Goal: Information Seeking & Learning: Learn about a topic

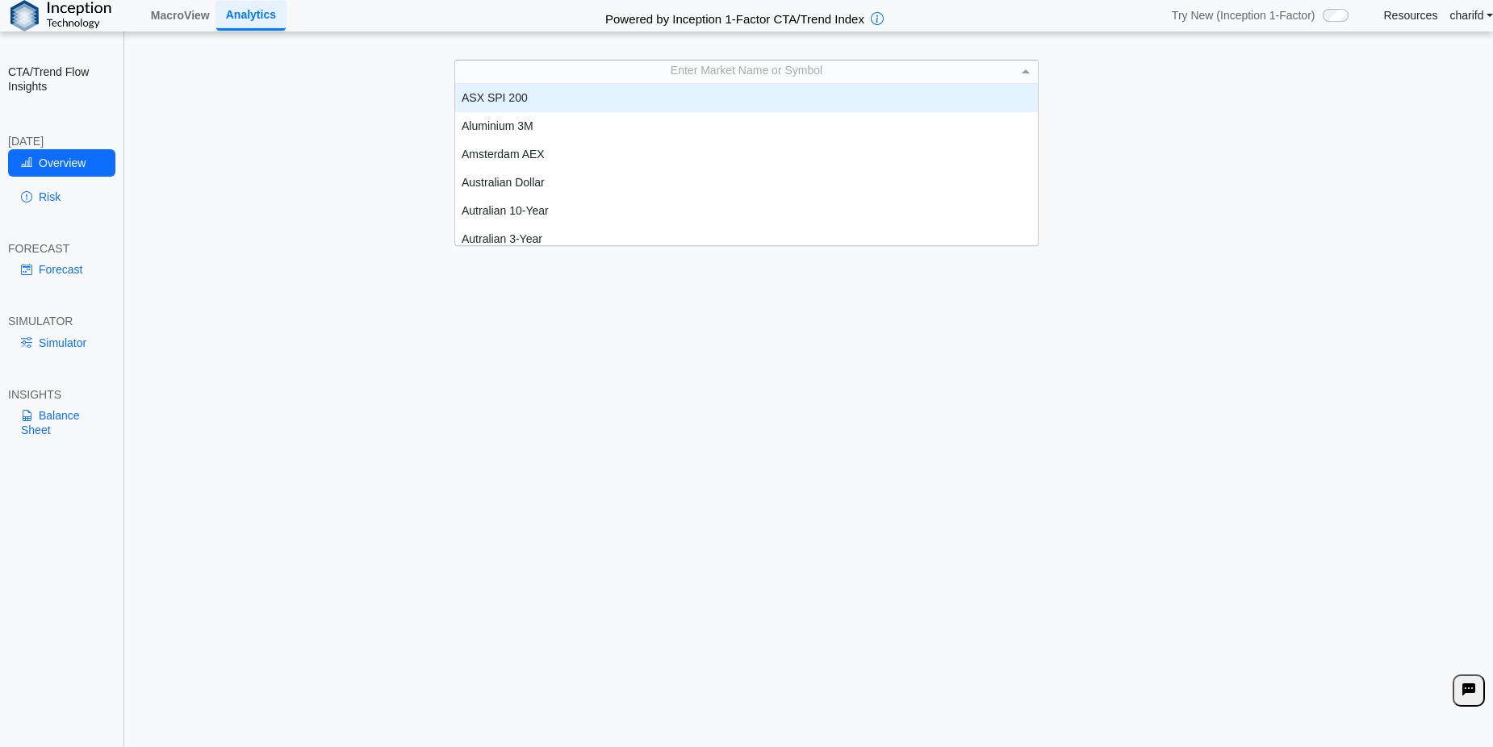
click at [597, 76] on div "Enter Market Name or Symbol" at bounding box center [746, 72] width 583 height 23
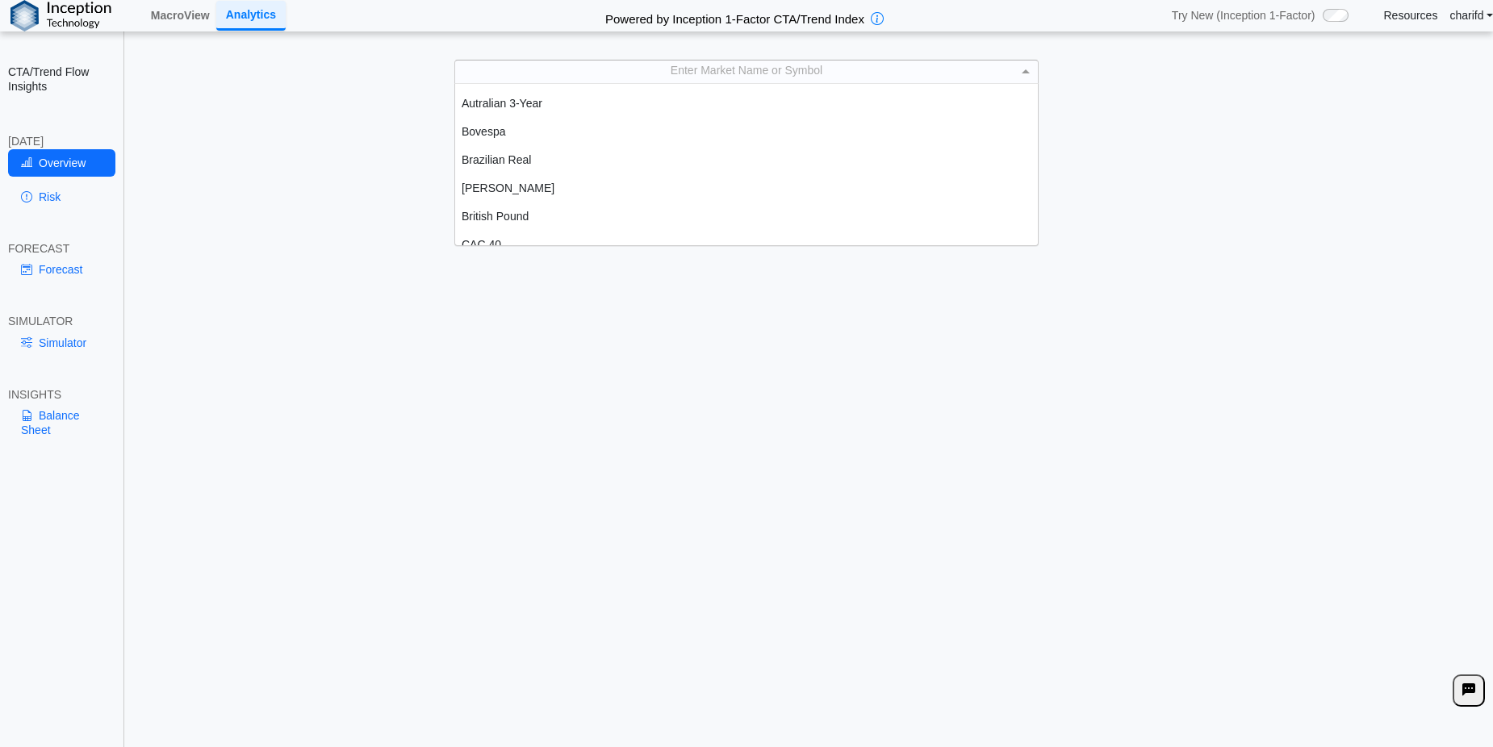
scroll to position [136, 0]
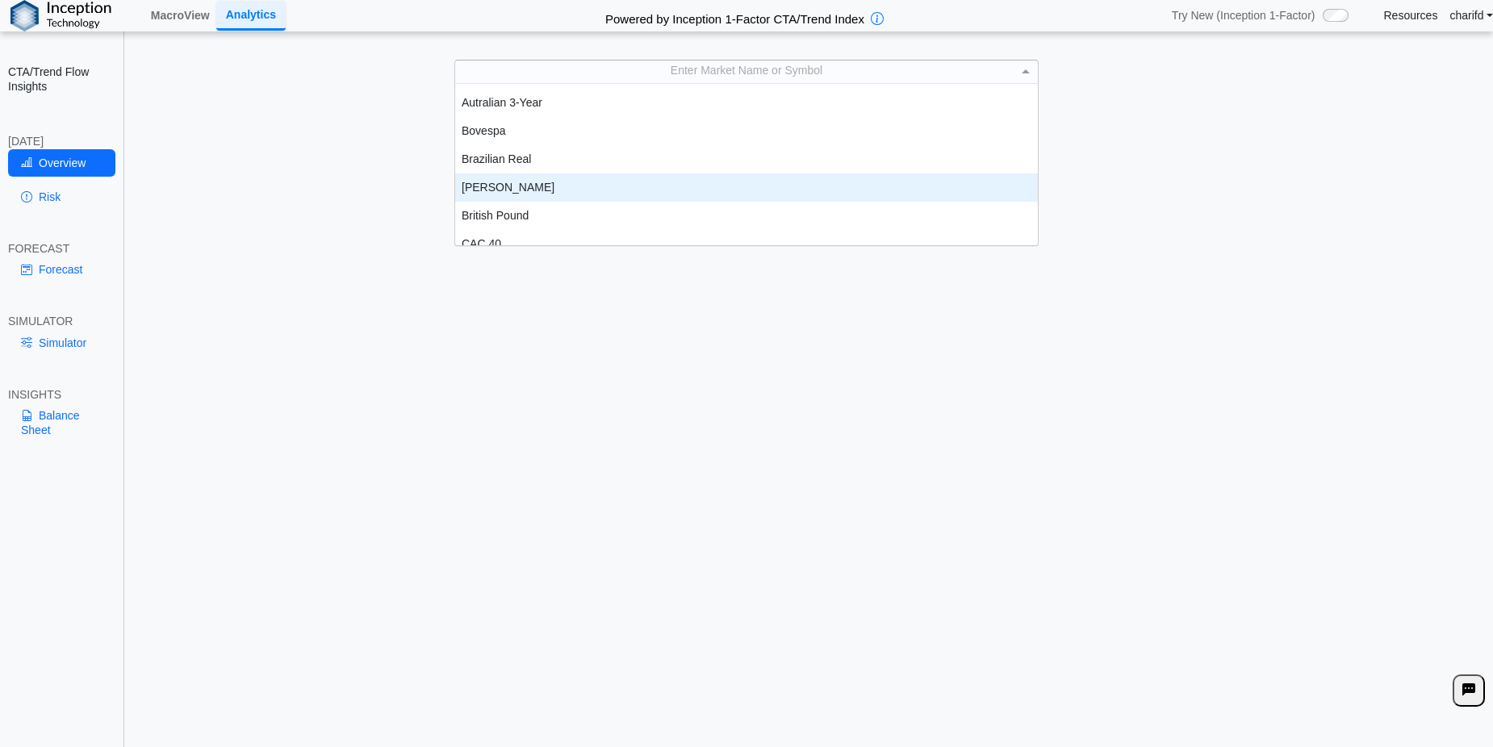
click at [487, 186] on div "[PERSON_NAME]" at bounding box center [746, 188] width 583 height 28
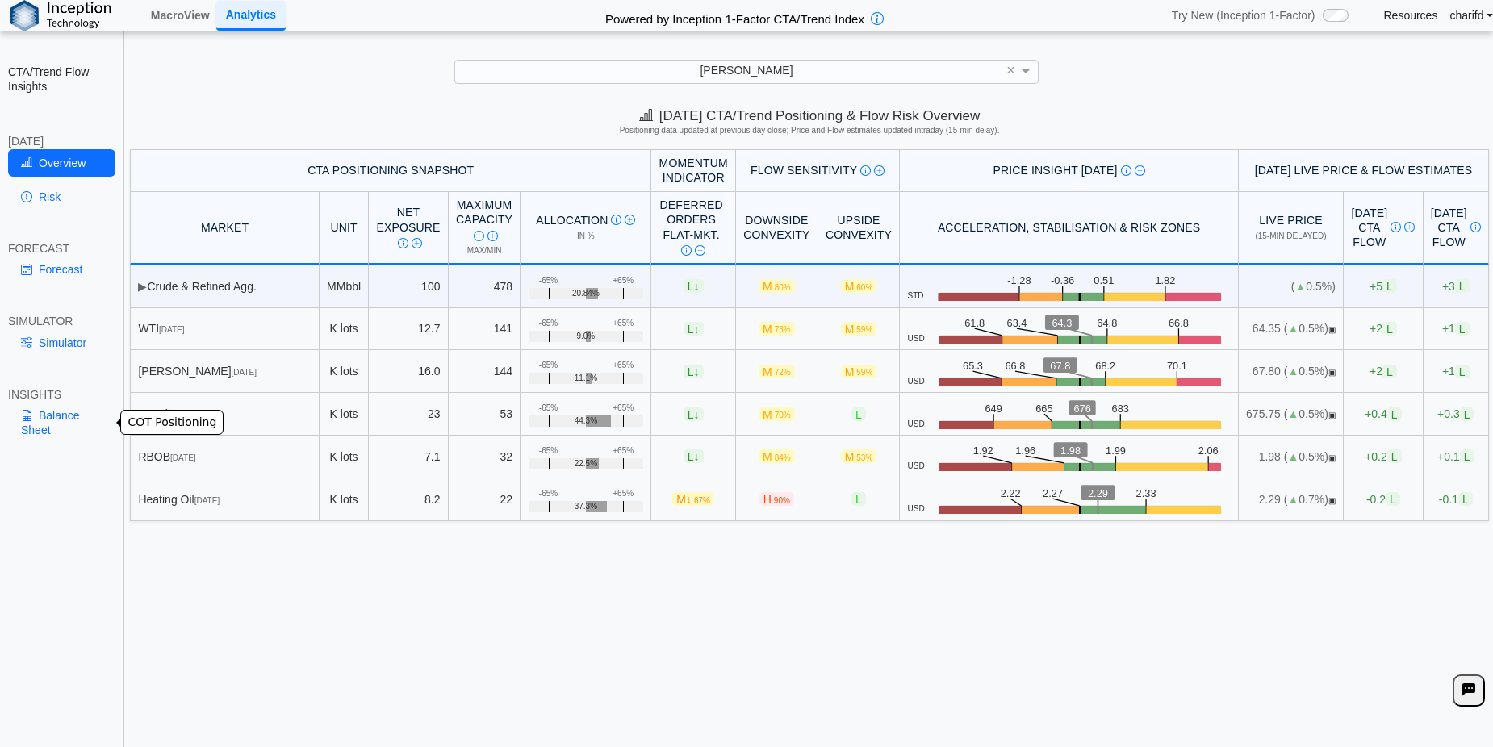
click at [54, 424] on link "Balance Sheet" at bounding box center [61, 423] width 107 height 42
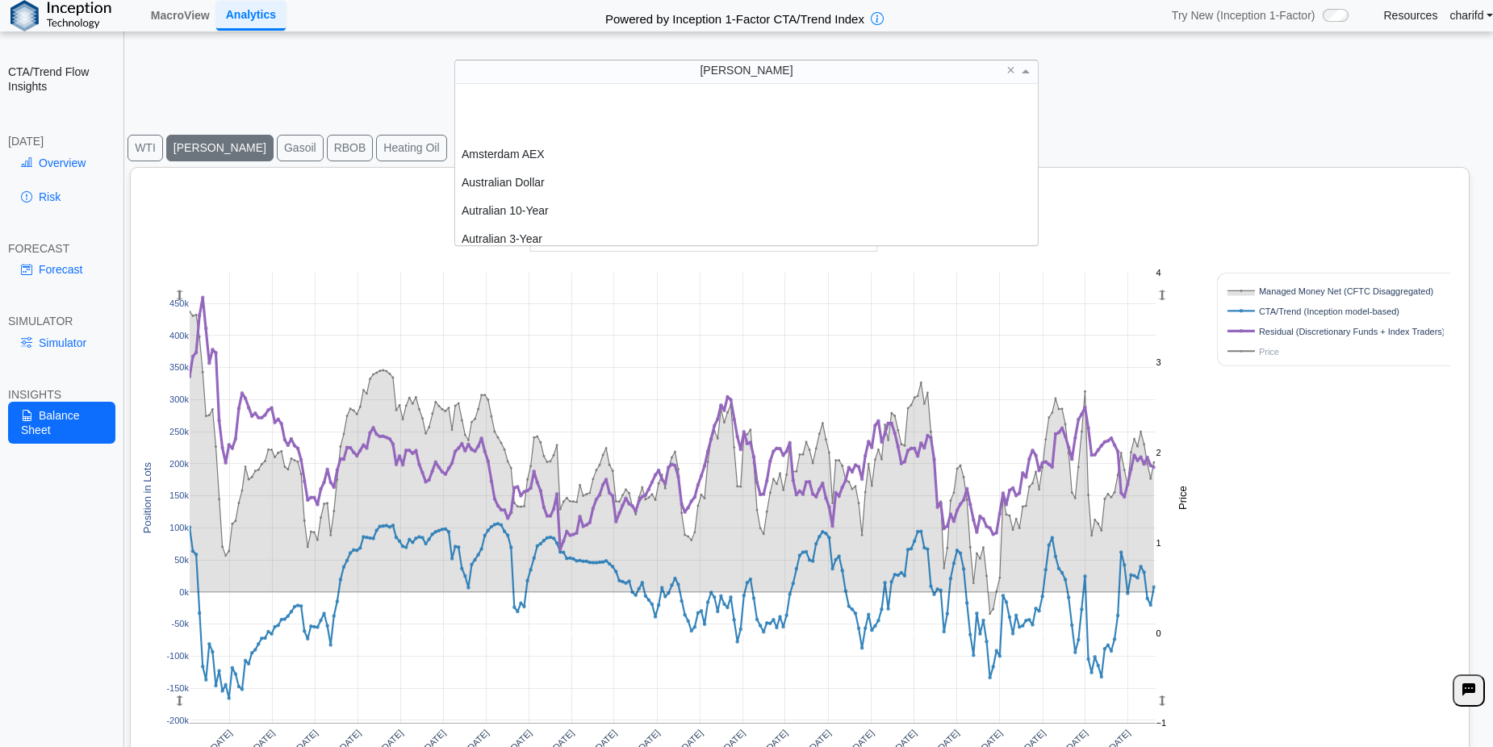
scroll to position [149, 571]
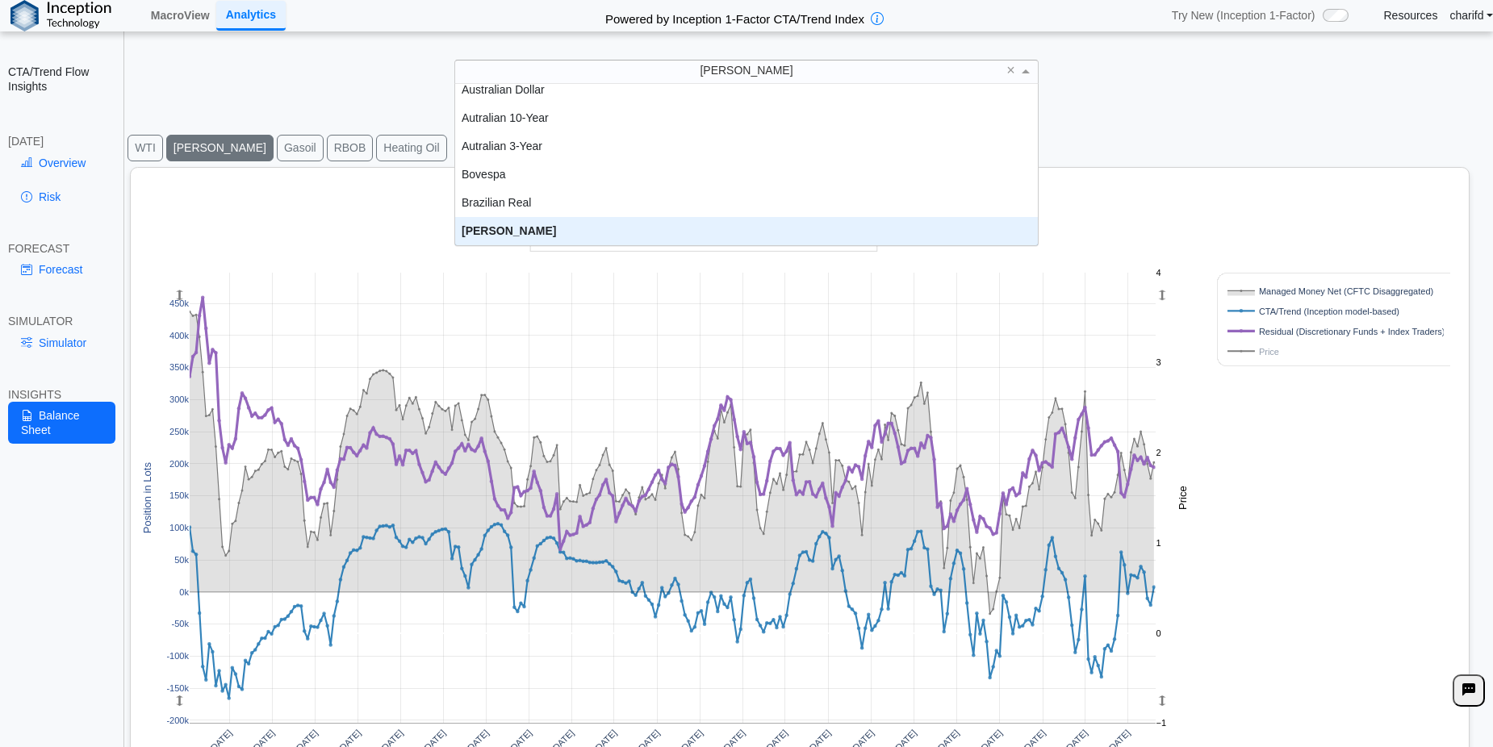
click at [750, 73] on span "[PERSON_NAME]" at bounding box center [746, 70] width 93 height 13
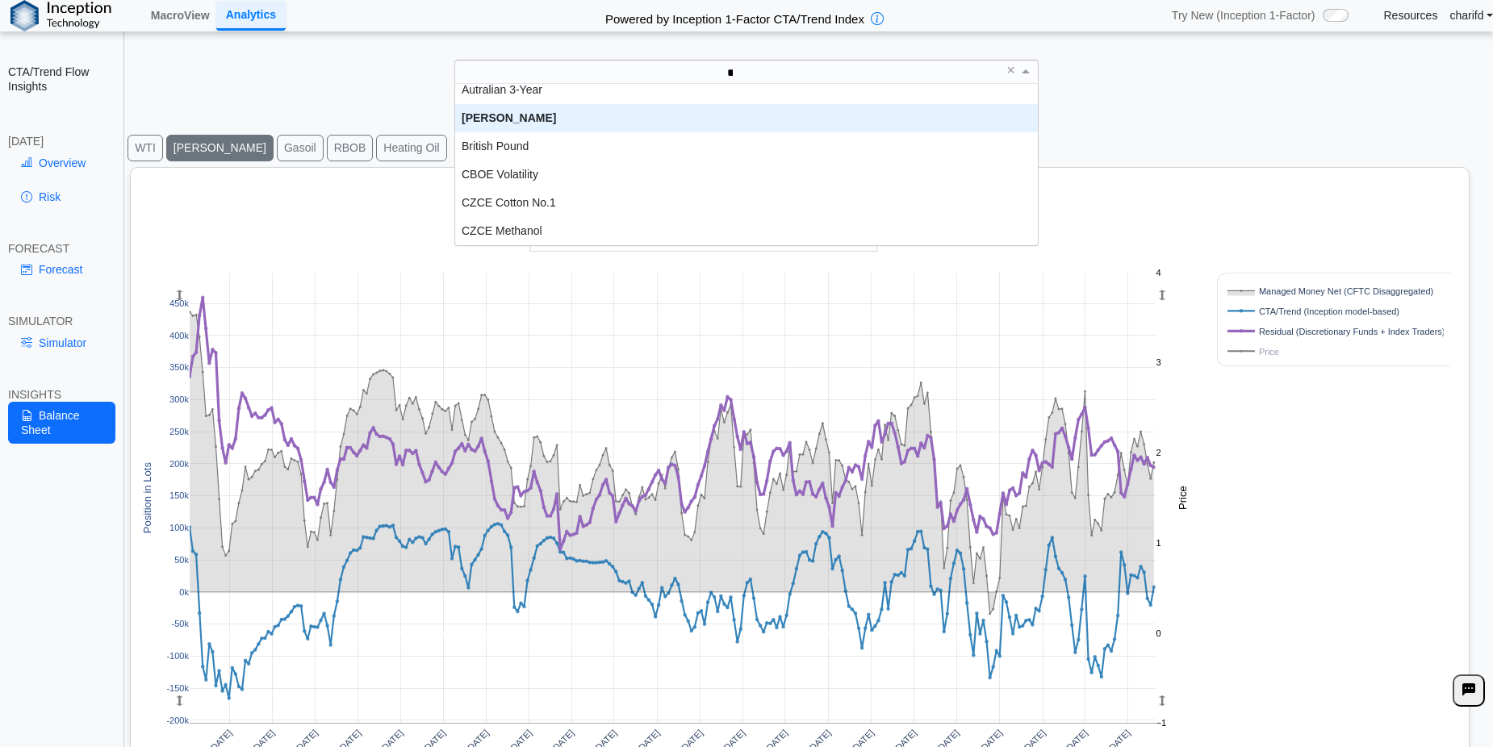
scroll to position [0, 0]
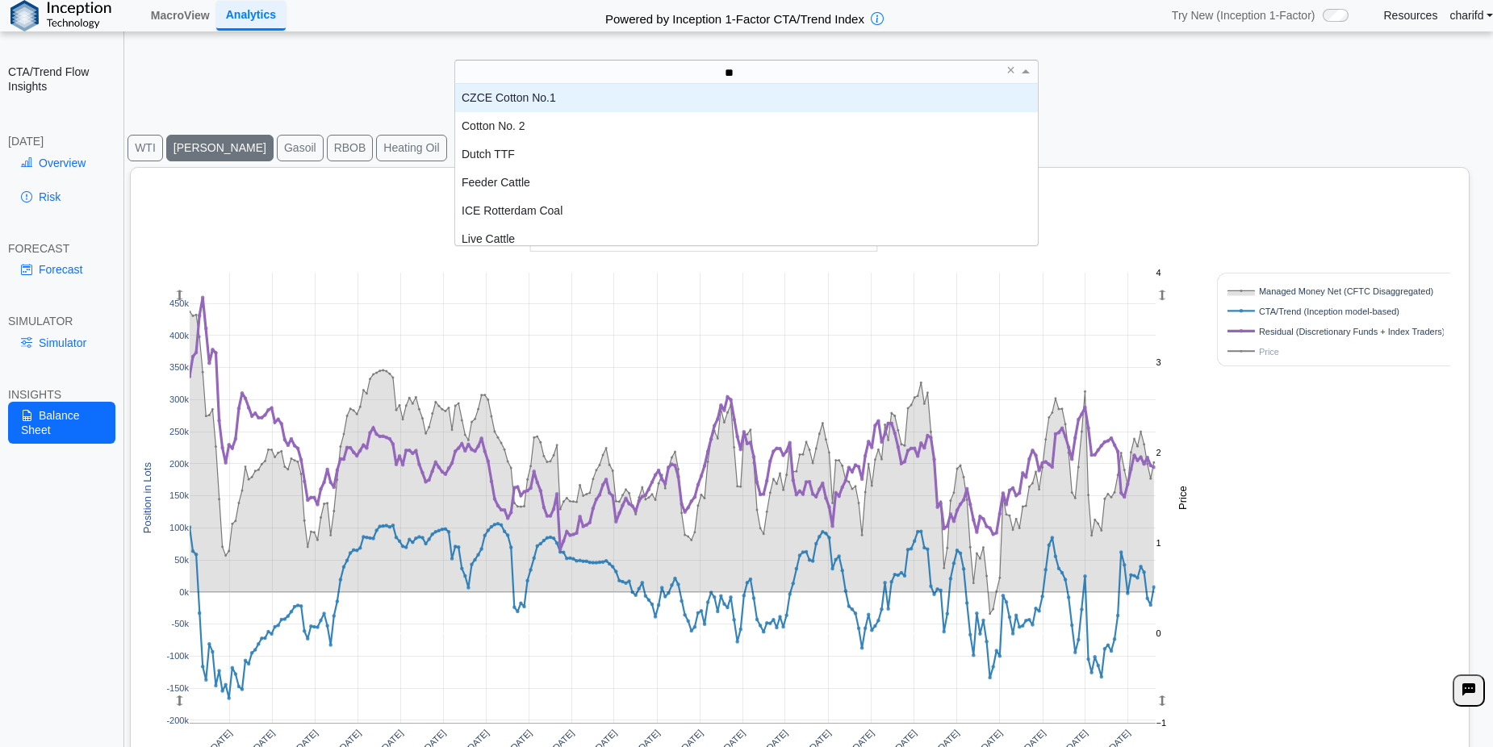
type input "***"
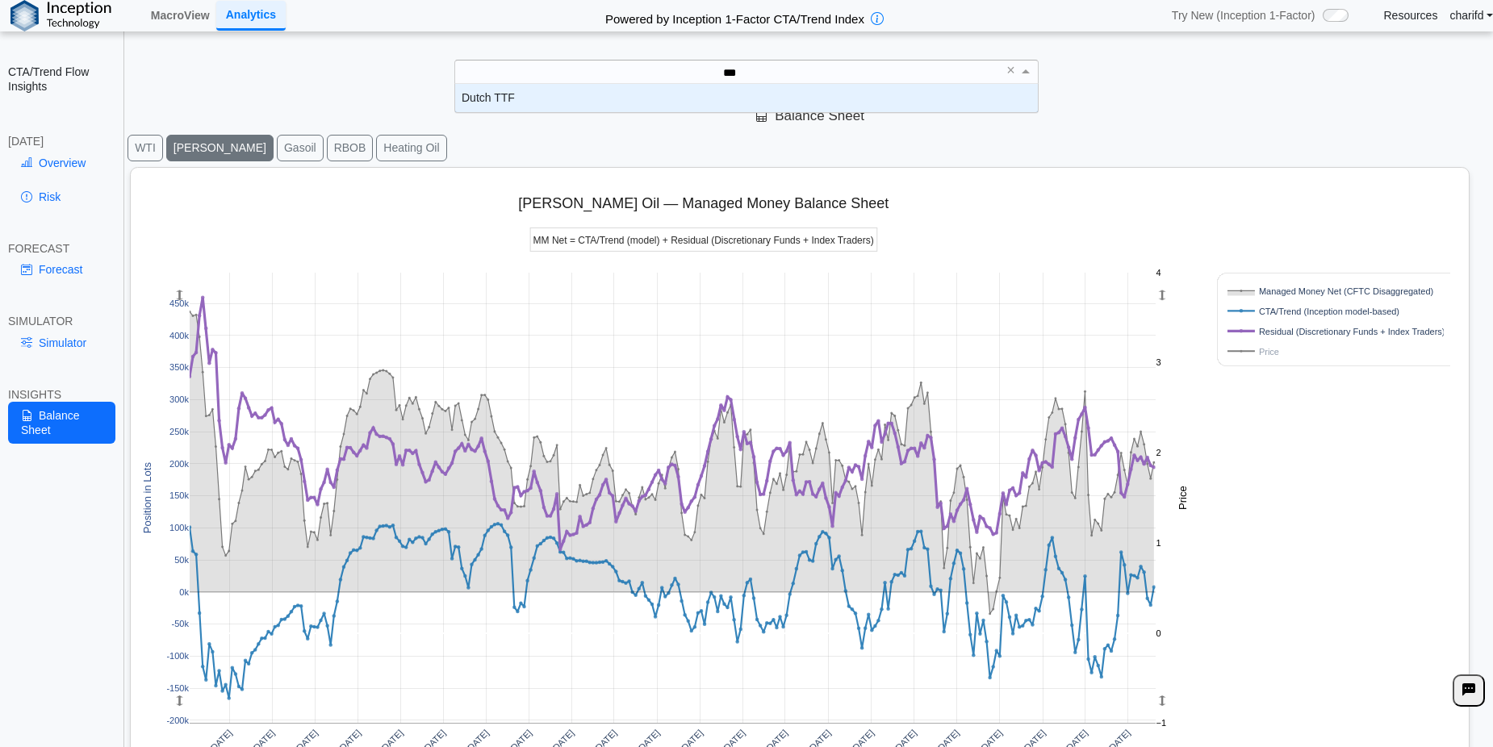
scroll to position [16, 571]
click at [707, 95] on div "Dutch TTF" at bounding box center [746, 98] width 583 height 28
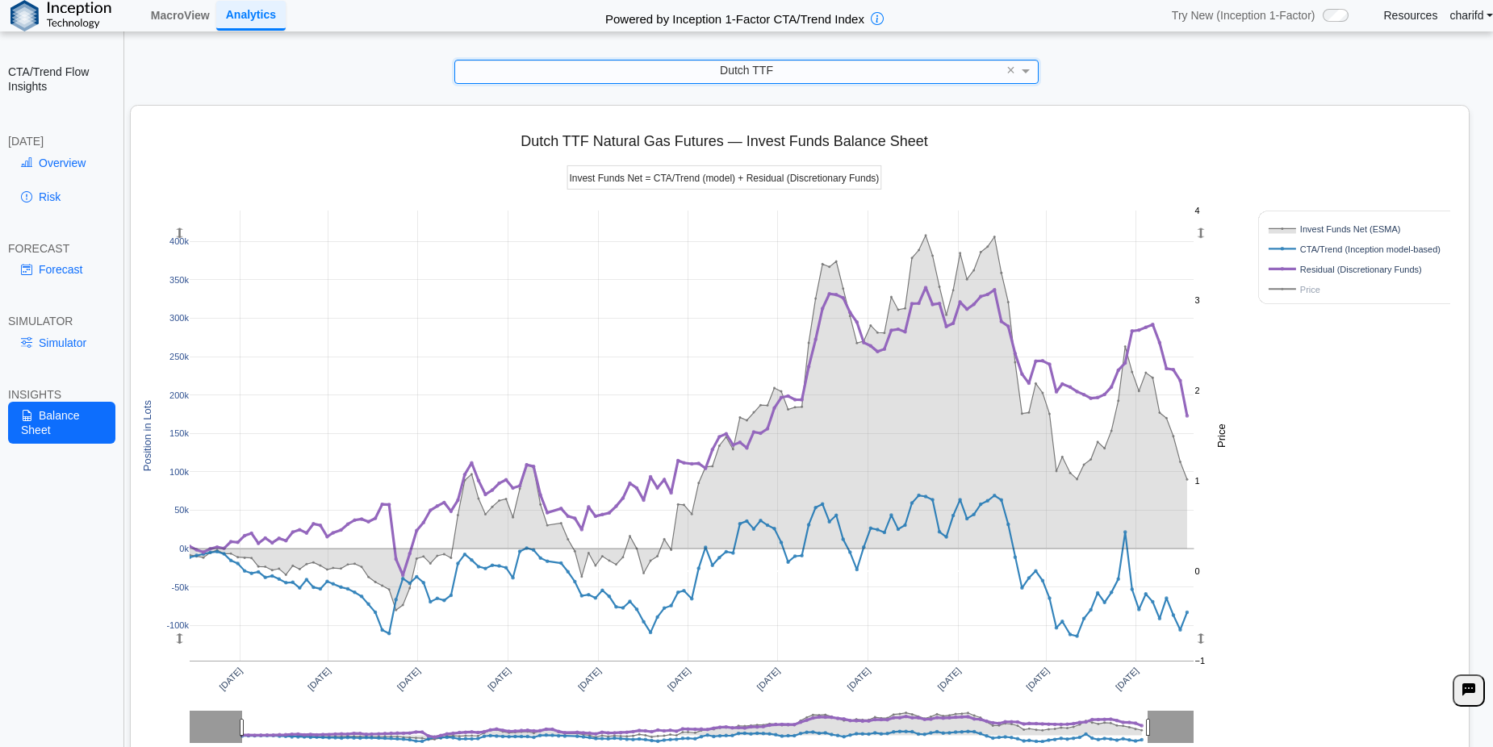
scroll to position [0, 0]
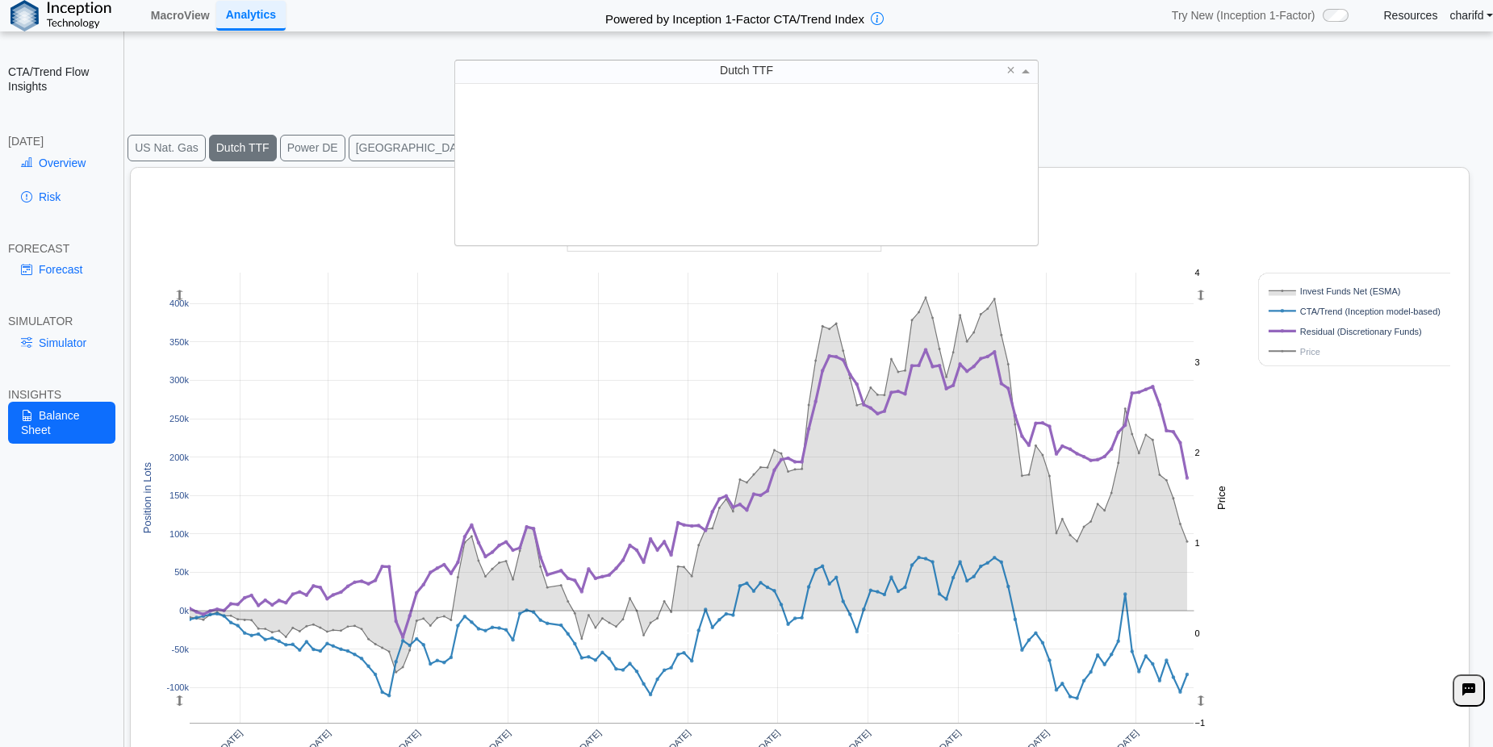
click at [702, 75] on div "Dutch TTF" at bounding box center [746, 72] width 583 height 23
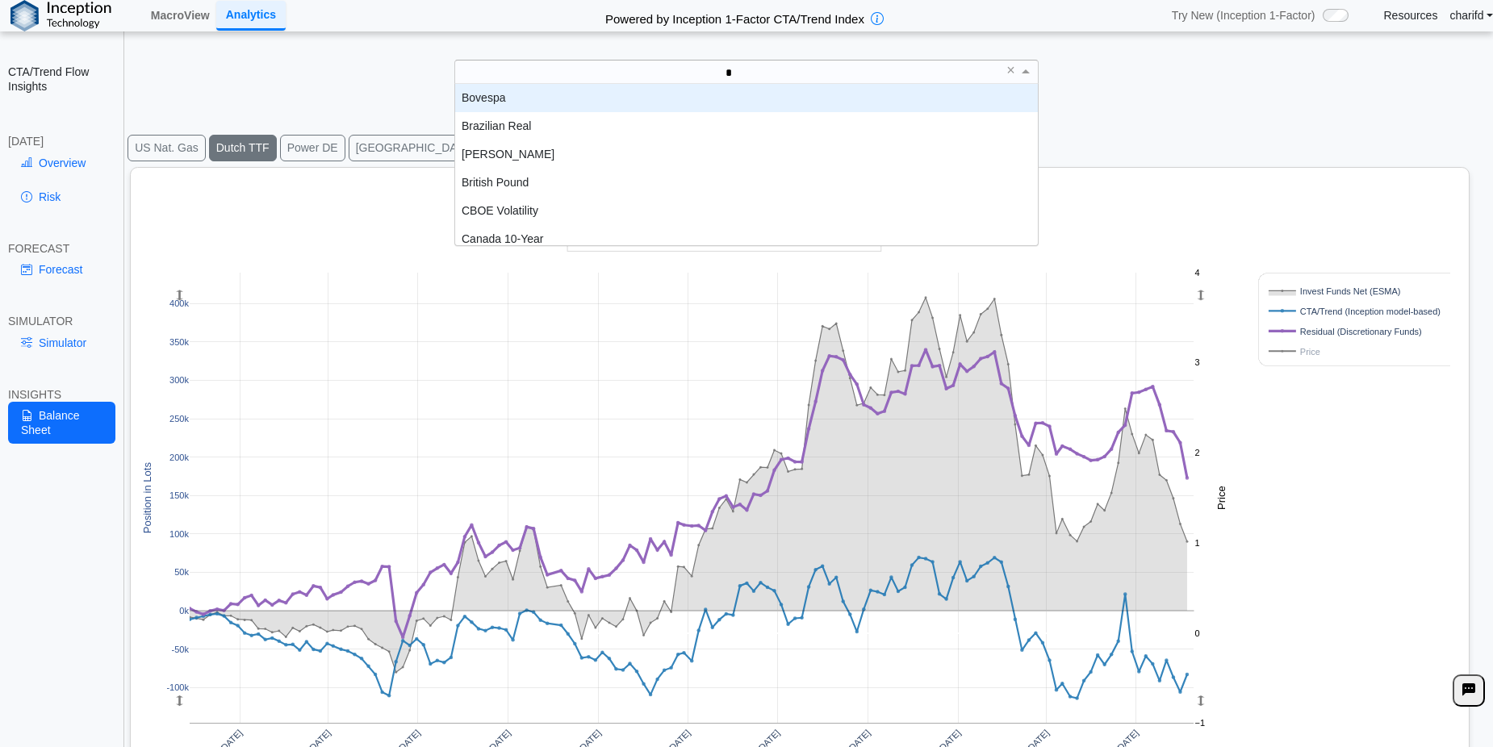
type input "**"
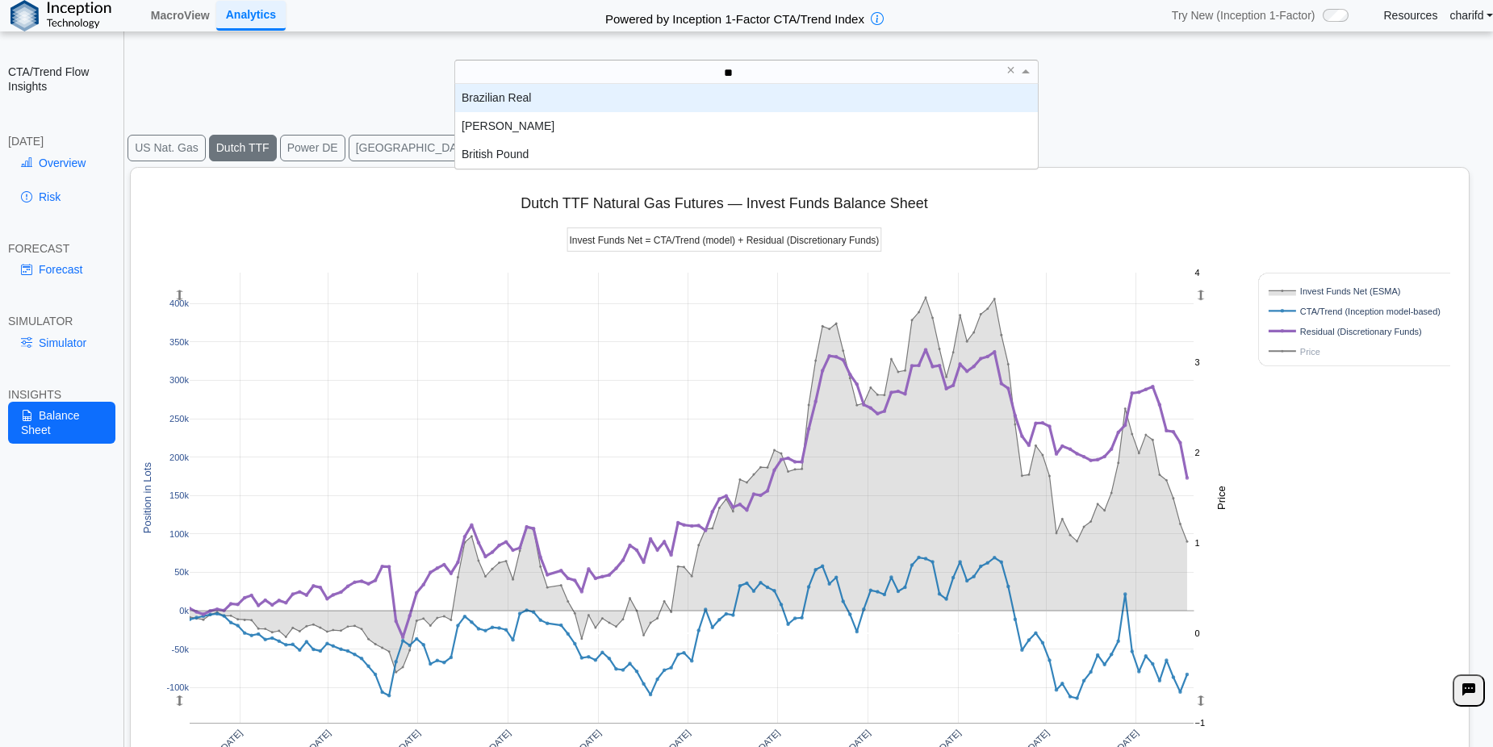
scroll to position [73, 571]
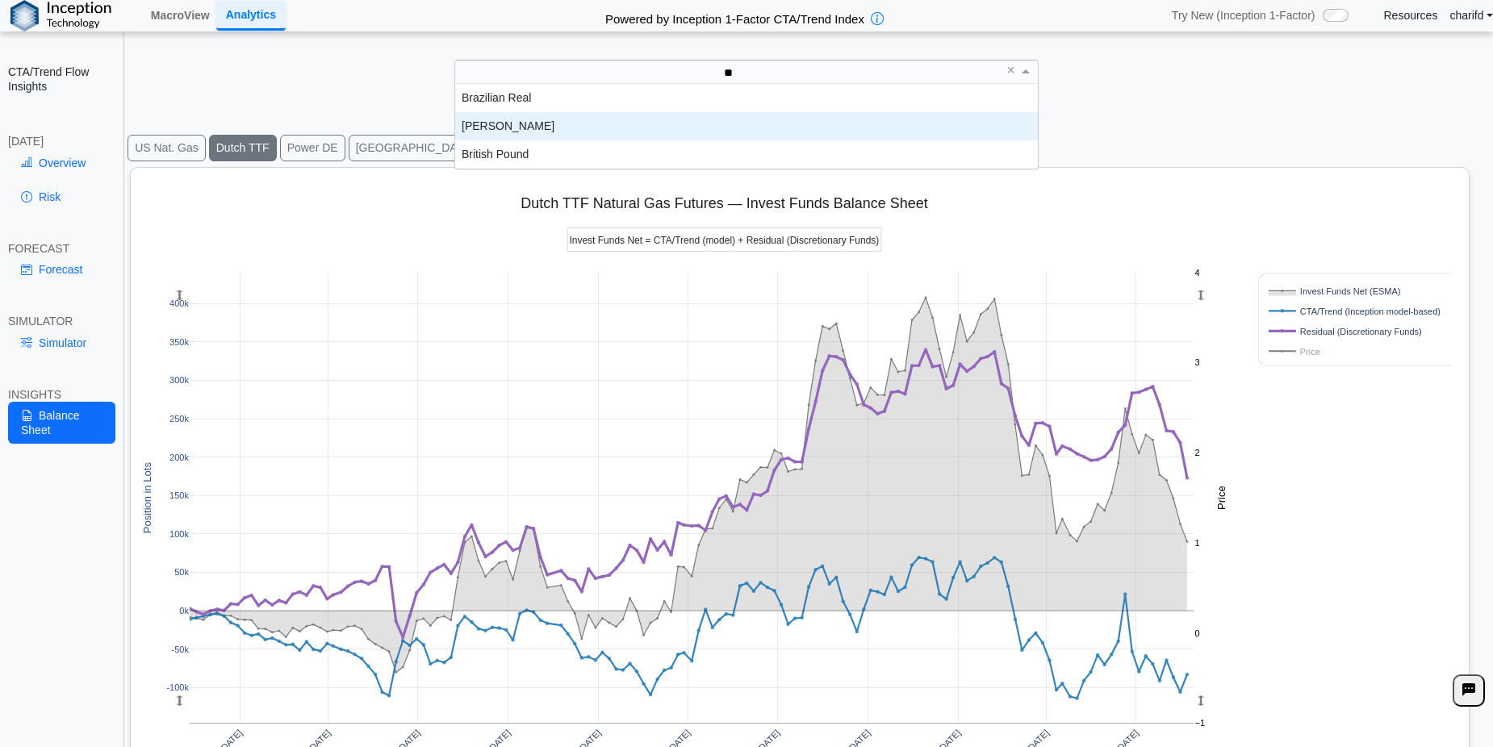
click at [619, 119] on div "[PERSON_NAME]" at bounding box center [746, 126] width 583 height 28
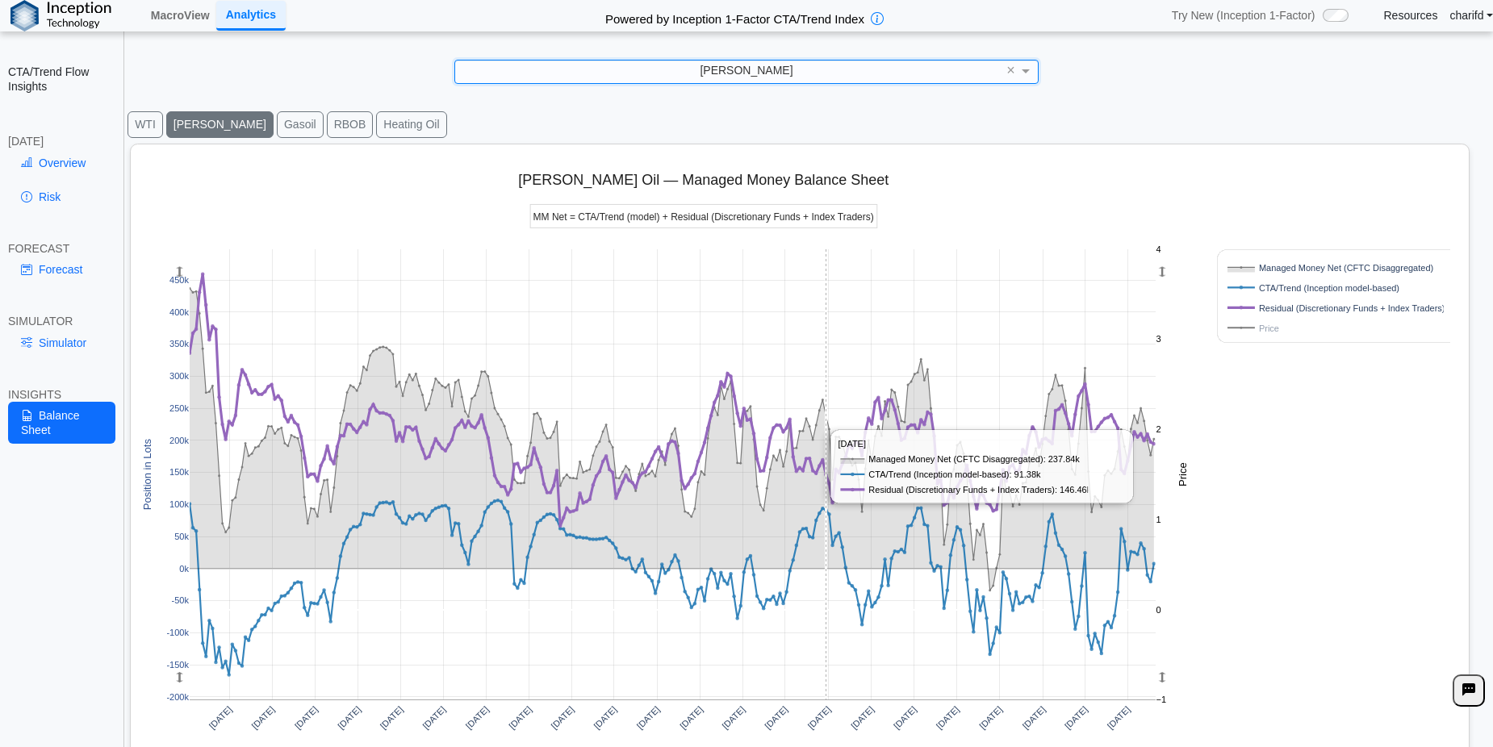
scroll to position [0, 0]
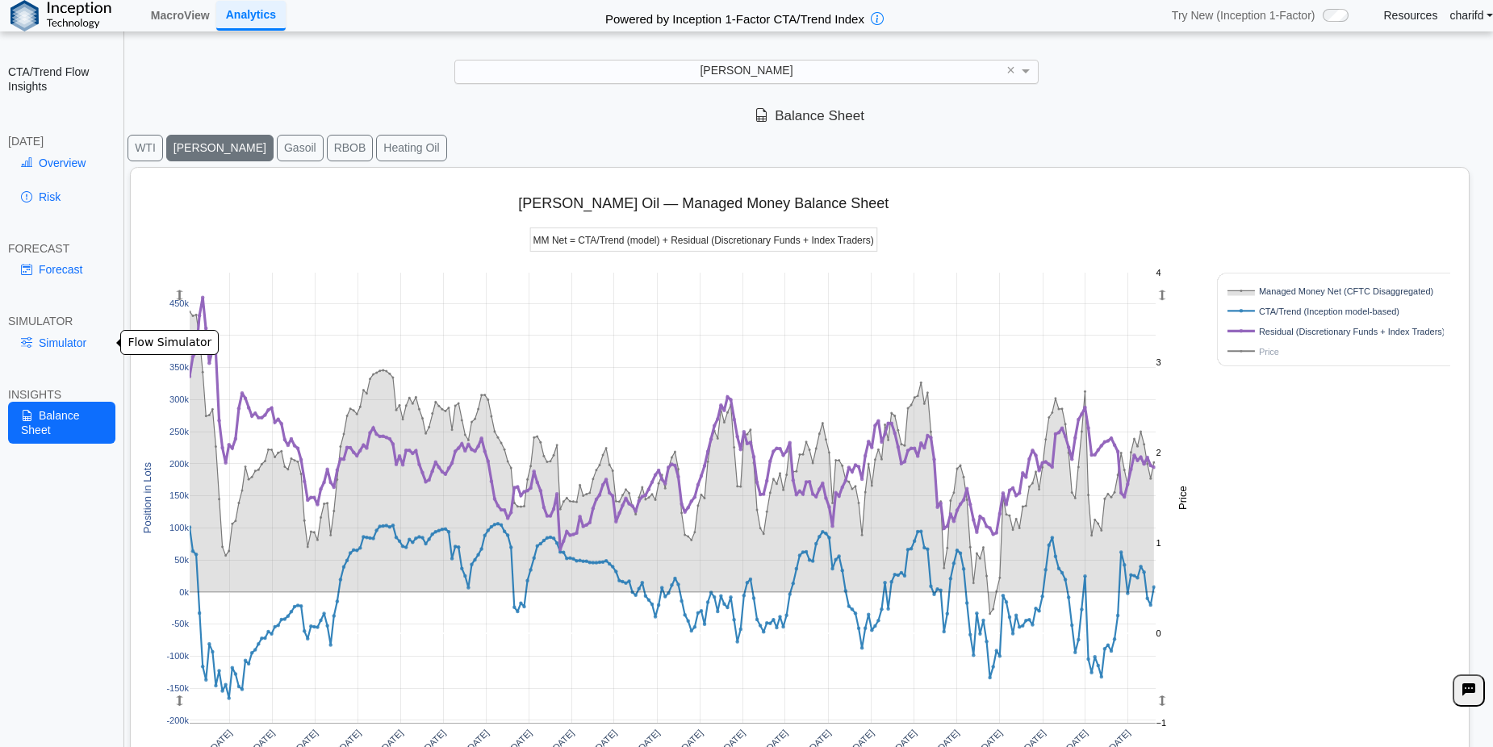
click at [44, 340] on link "Simulator" at bounding box center [61, 342] width 107 height 27
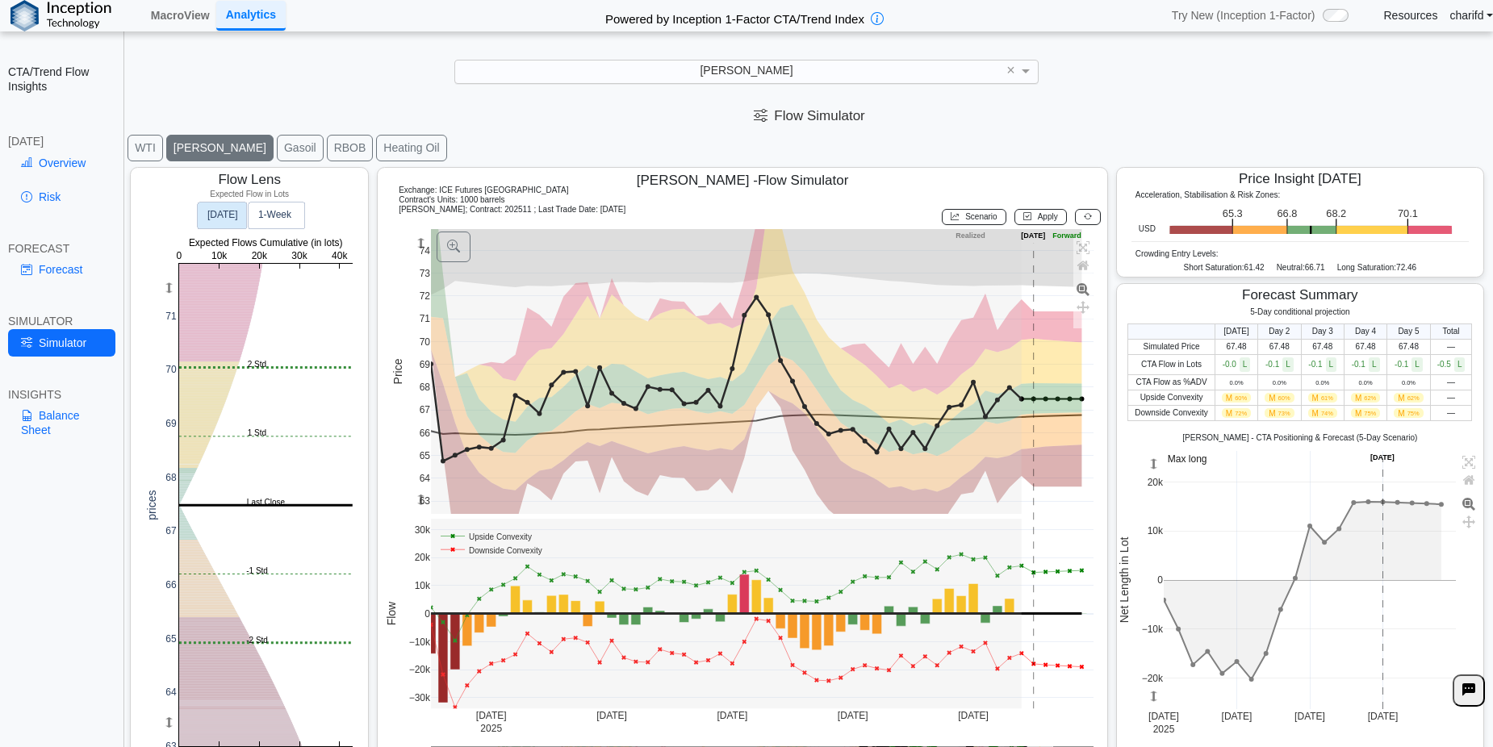
scroll to position [26, 0]
